Goal: Transaction & Acquisition: Download file/media

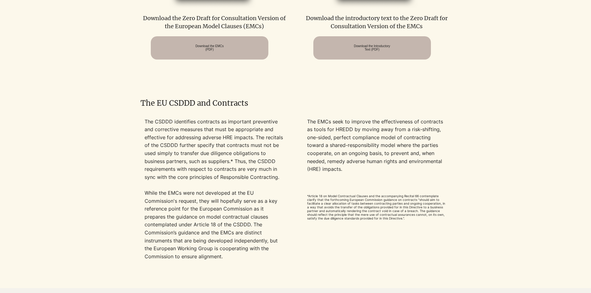
scroll to position [462, 0]
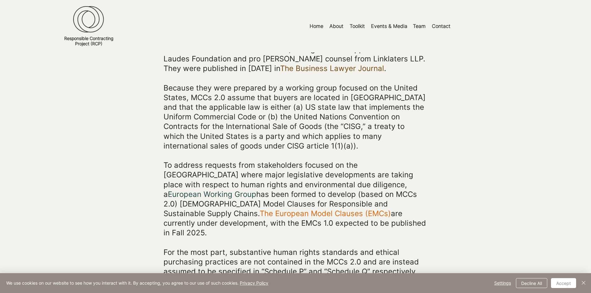
scroll to position [179, 0]
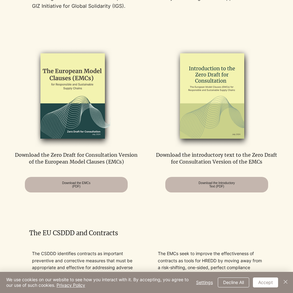
scroll to position [317, 0]
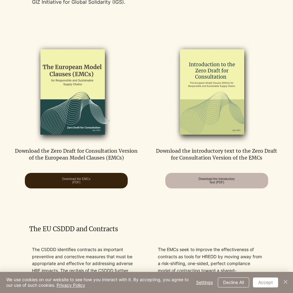
click at [90, 179] on span "Download the EMCs (PDF)" at bounding box center [76, 180] width 28 height 7
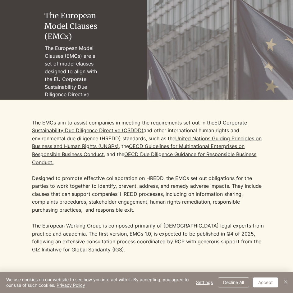
scroll to position [71, 0]
